Goal: Find contact information: Find contact information

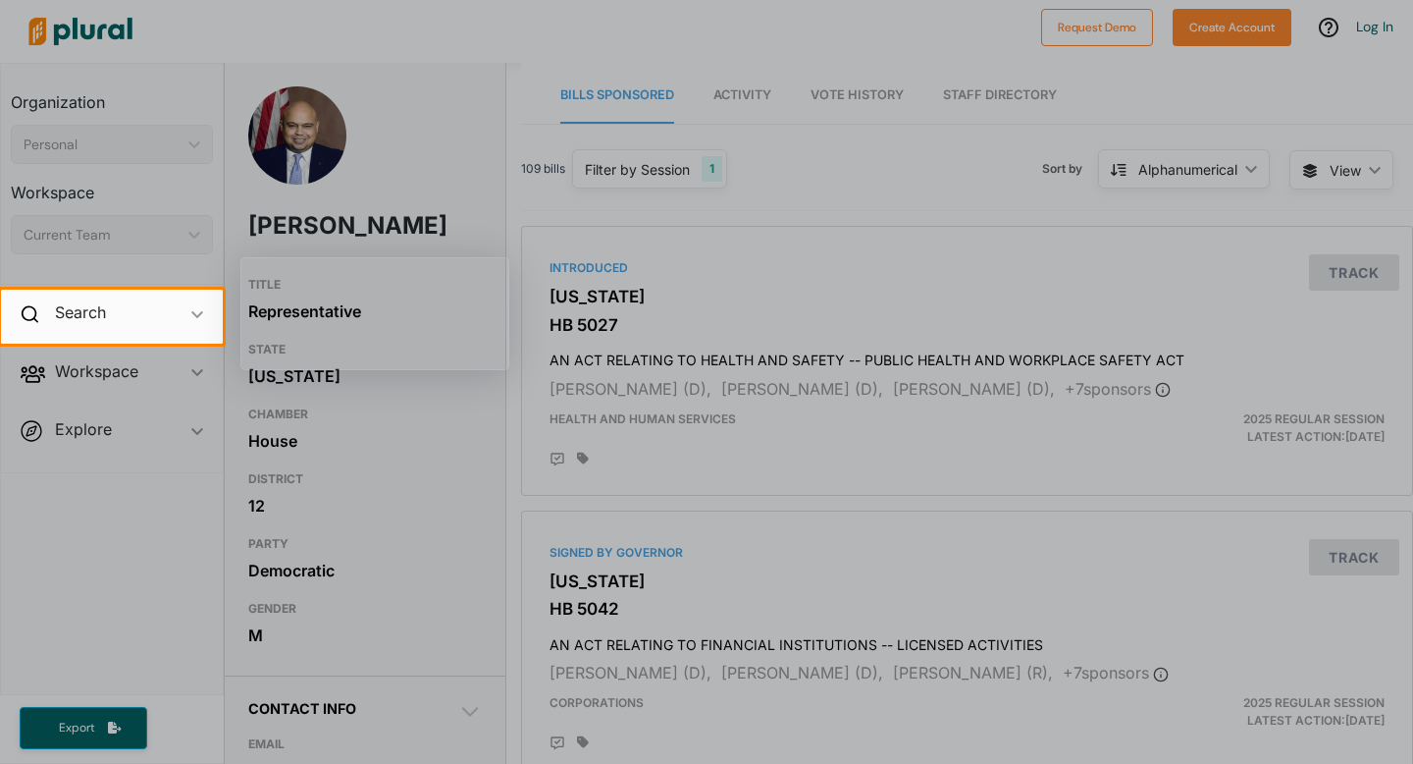
click at [829, 186] on div at bounding box center [706, 145] width 1413 height 290
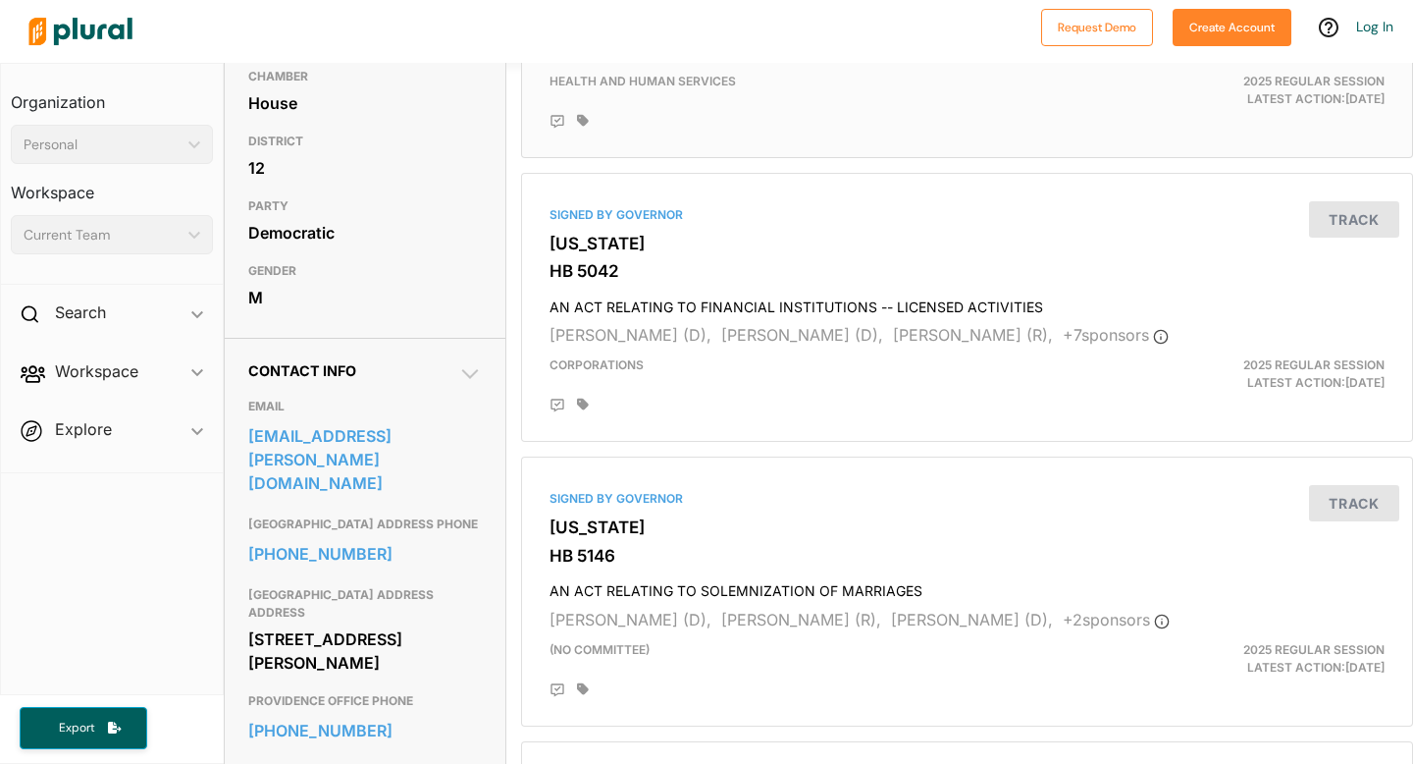
scroll to position [603, 0]
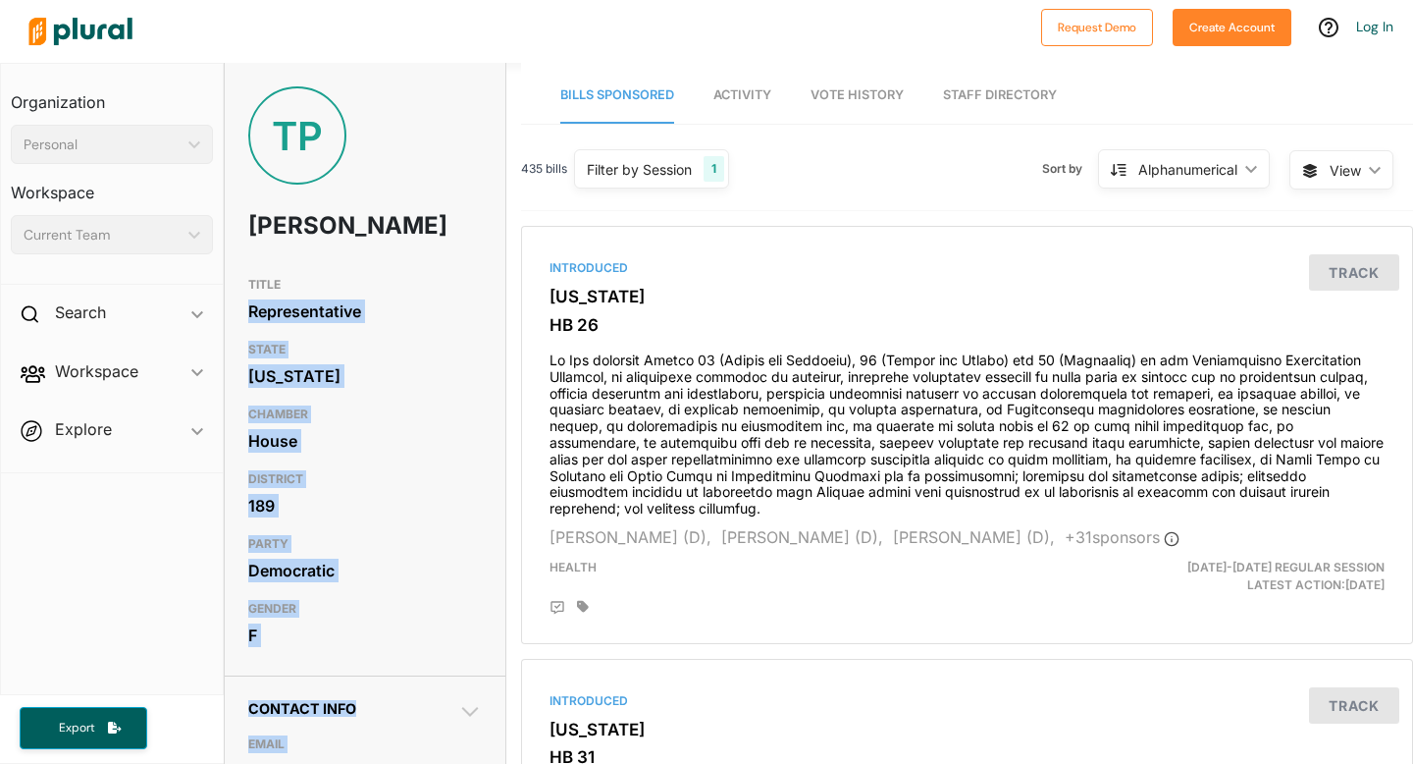
drag, startPoint x: 240, startPoint y: 209, endPoint x: 435, endPoint y: 314, distance: 220.9
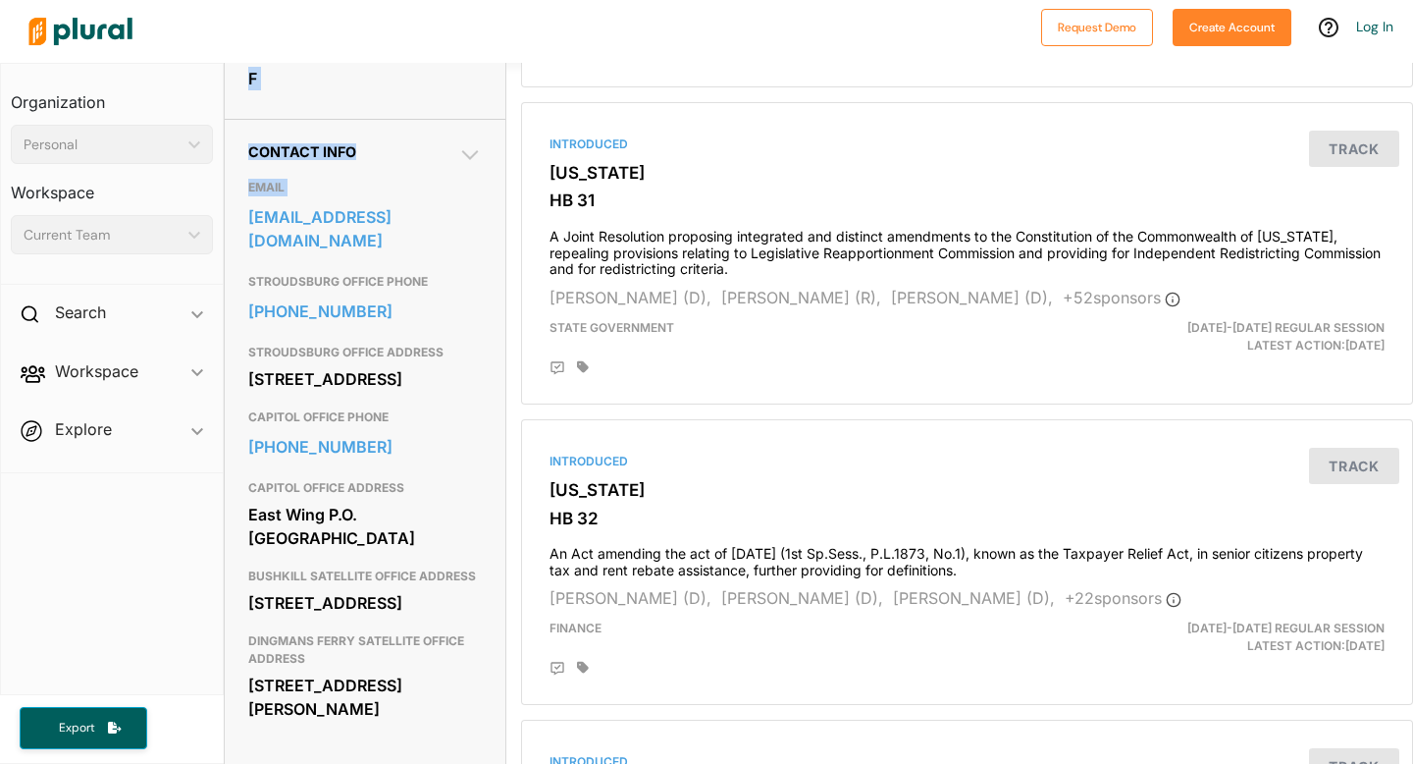
scroll to position [537, 0]
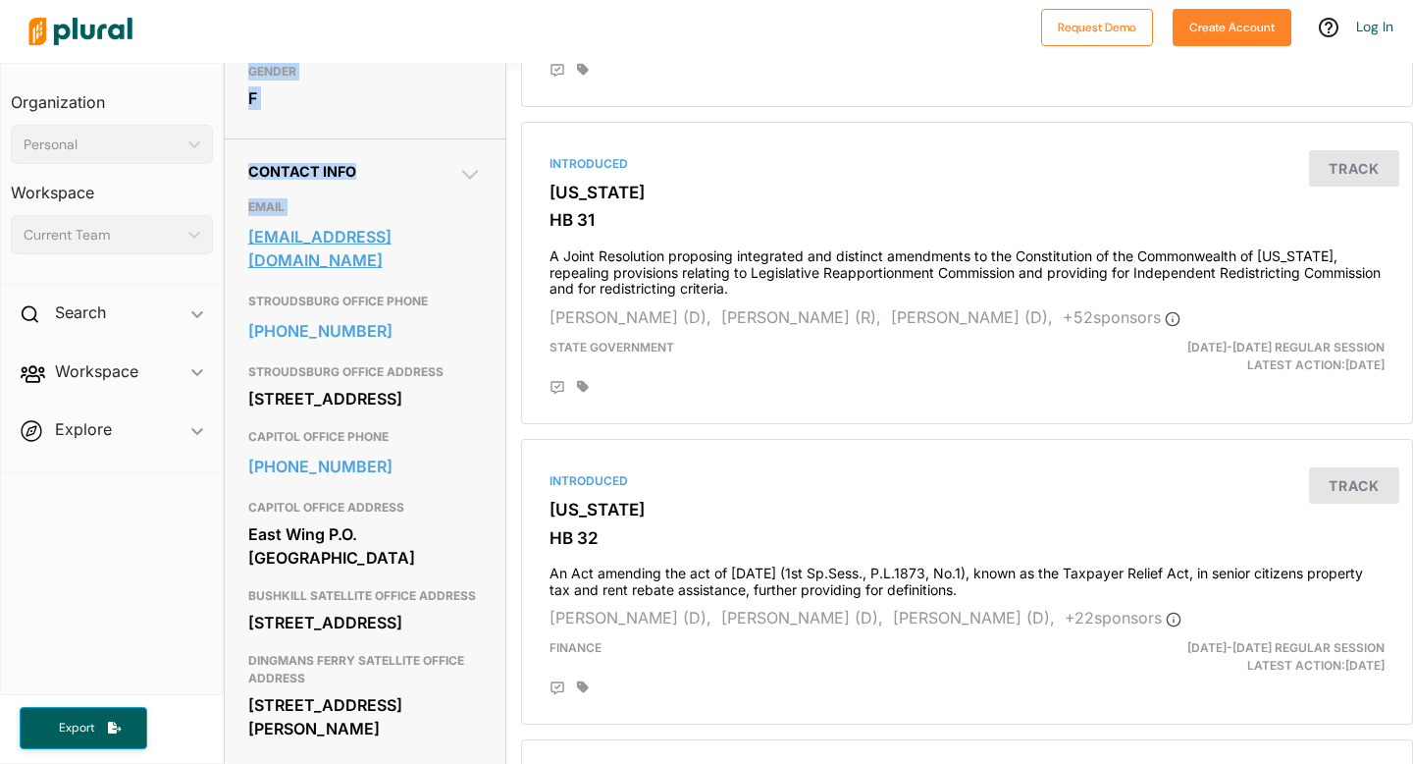
click at [462, 272] on link "repprobst@pahouse.net" at bounding box center [365, 248] width 234 height 53
click at [675, 239] on h4 "A Joint Resolution proposing integrated and distinct amendments to the Constitu…" at bounding box center [967, 268] width 835 height 59
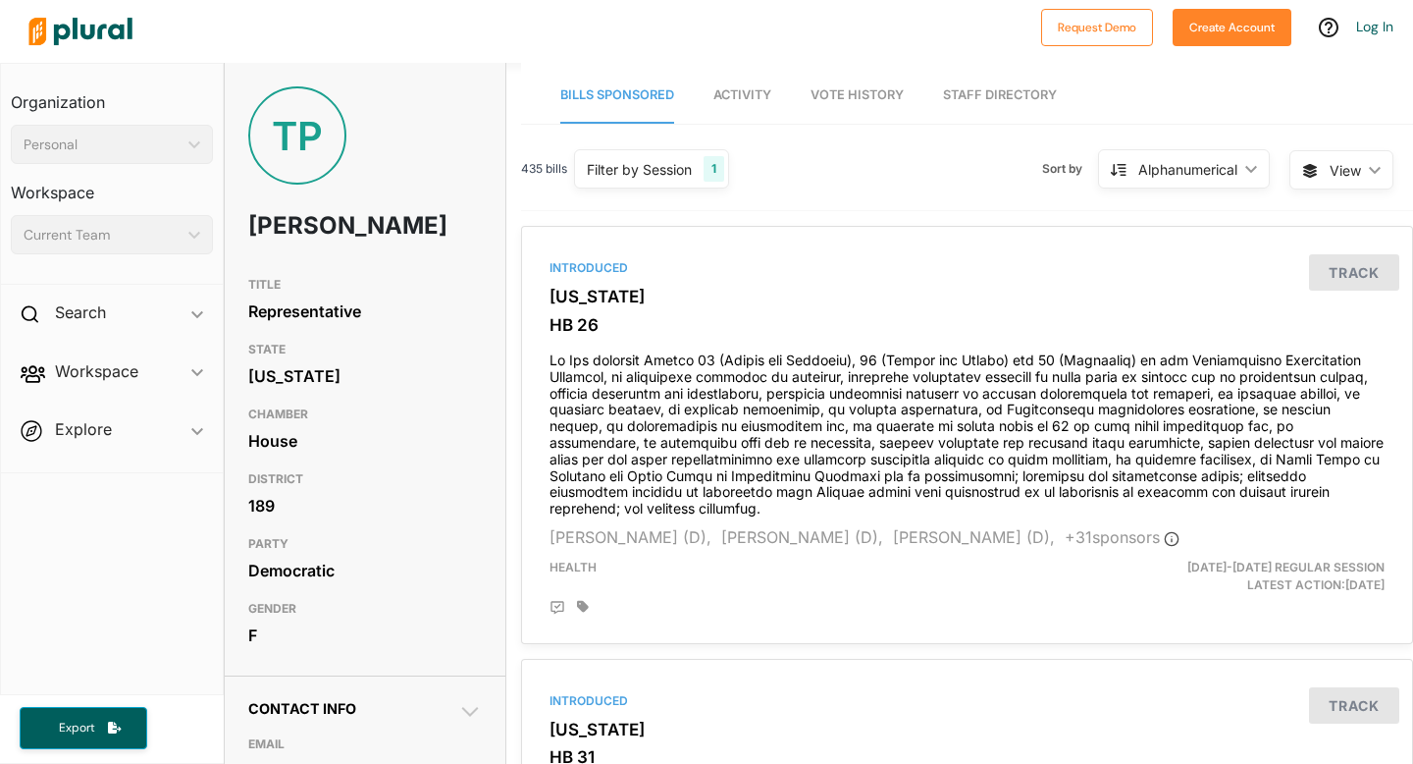
scroll to position [720, 0]
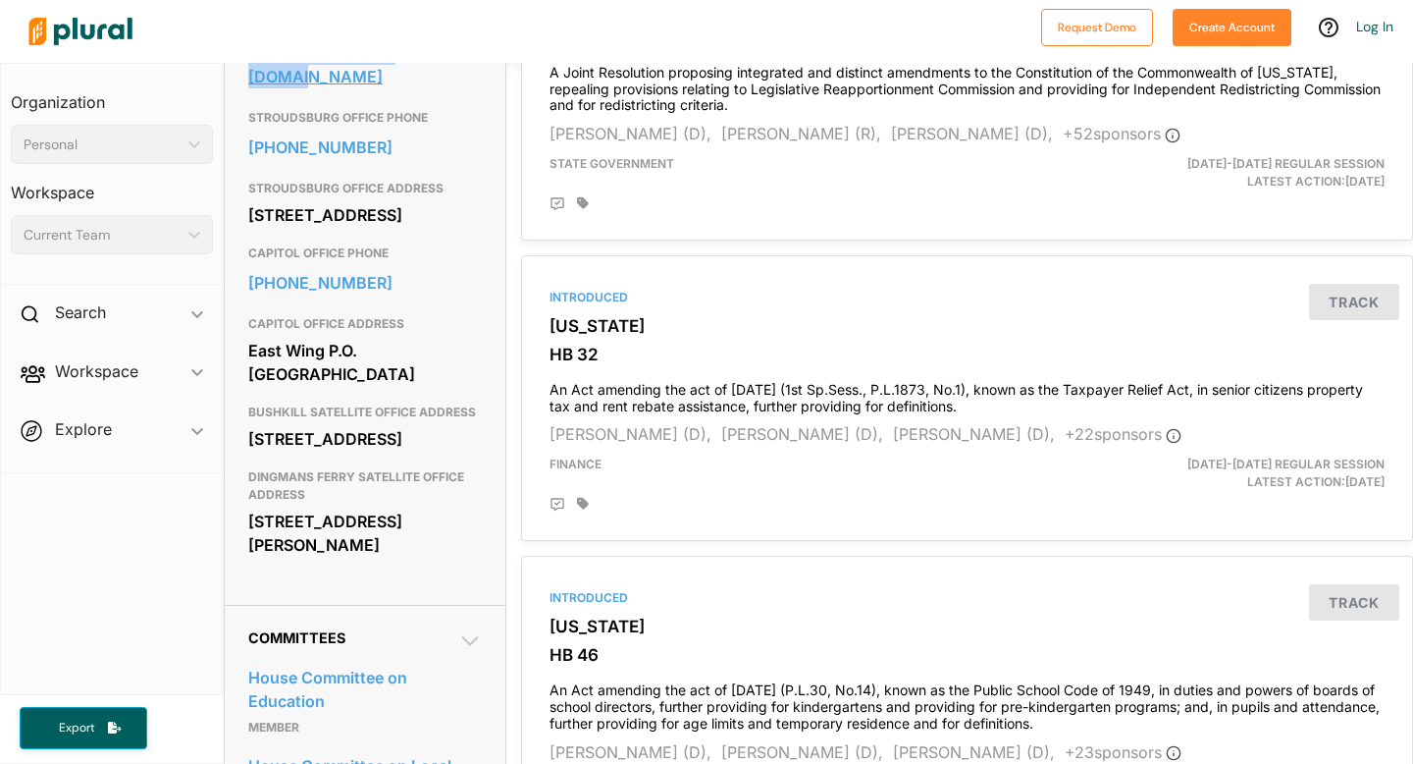
drag, startPoint x: 236, startPoint y: 91, endPoint x: 463, endPoint y: 100, distance: 227.9
click at [463, 100] on div "Contact Info EMAIL repprobst@pahouse.net STROUDSBURG OFFICE PHONE 570-420-2850 …" at bounding box center [365, 280] width 281 height 650
copy link "repprobst@pahouse.net"
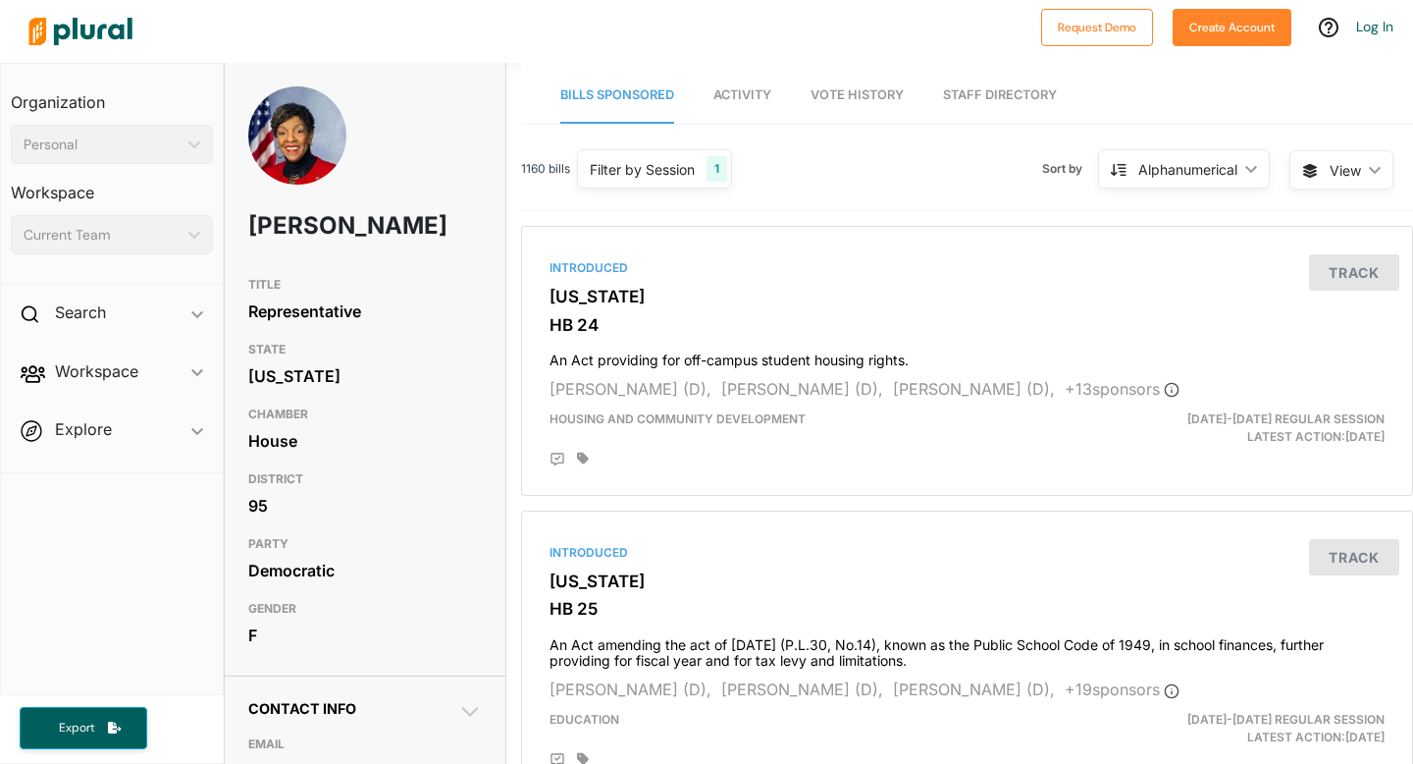
scroll to position [329, 0]
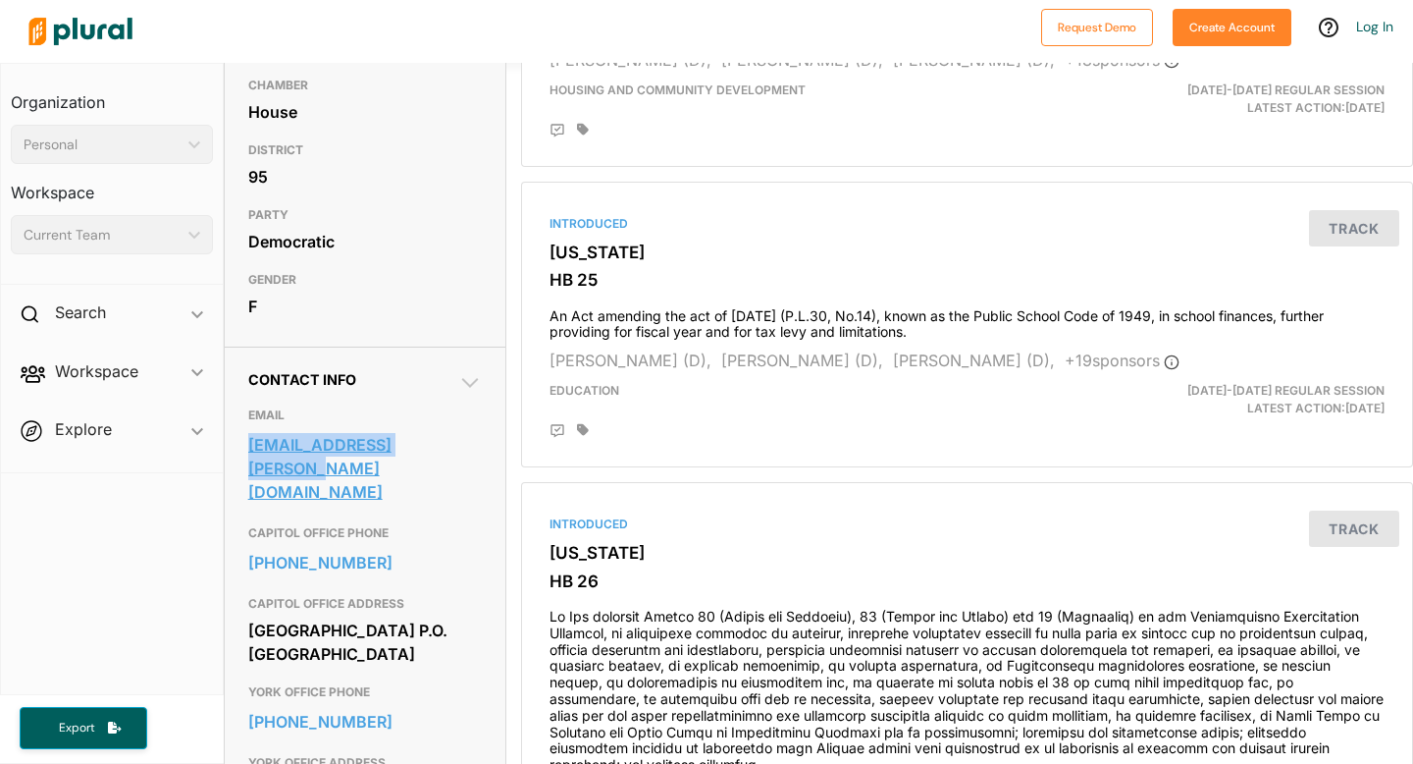
drag, startPoint x: 243, startPoint y: 481, endPoint x: 443, endPoint y: 483, distance: 199.3
click at [443, 483] on div "Contact Info EMAIL [EMAIL_ADDRESS][PERSON_NAME][DOMAIN_NAME] CAPITOL OFFICE PHO…" at bounding box center [365, 597] width 281 height 503
copy link "[EMAIL_ADDRESS][PERSON_NAME][DOMAIN_NAME]"
